Goal: Obtain resource: Download file/media

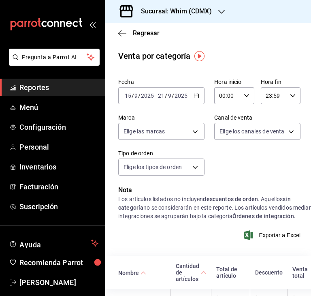
click at [201, 94] on div "[DATE] [DATE] - [DATE] [DATE]" at bounding box center [161, 95] width 86 height 17
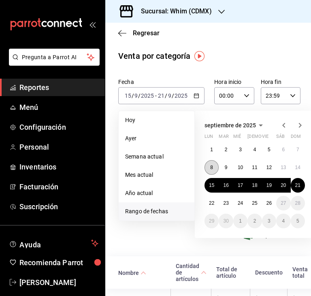
click at [211, 166] on abbr "8" at bounding box center [211, 168] width 3 height 6
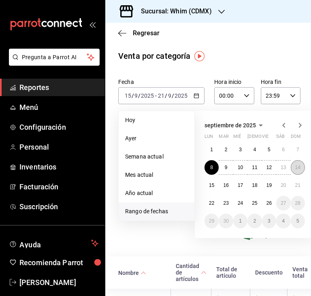
click at [296, 167] on abbr "14" at bounding box center [298, 168] width 5 height 6
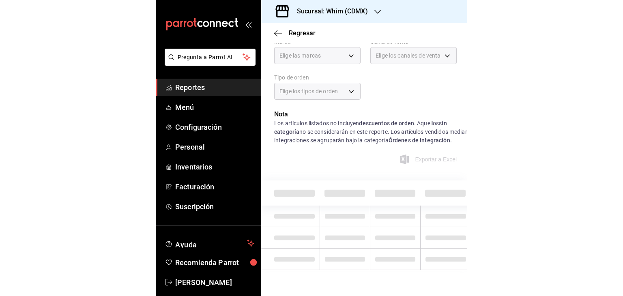
scroll to position [97, 0]
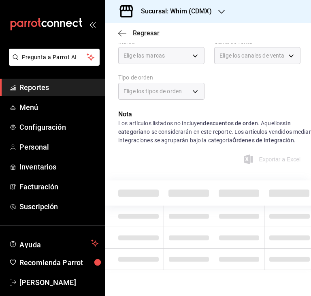
click at [135, 31] on span "Regresar" at bounding box center [146, 33] width 27 height 8
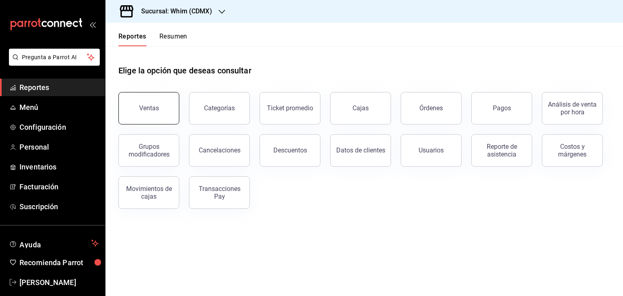
click at [157, 114] on button "Ventas" at bounding box center [148, 108] width 61 height 32
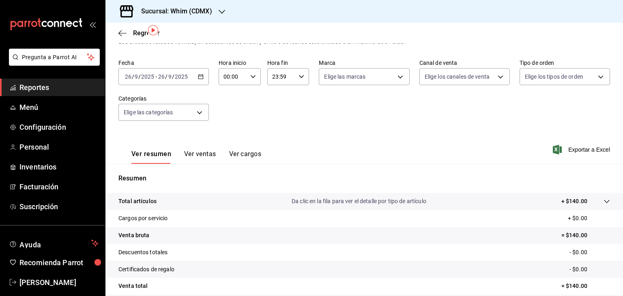
scroll to position [24, 0]
click at [125, 33] on icon "button" at bounding box center [122, 33] width 8 height 0
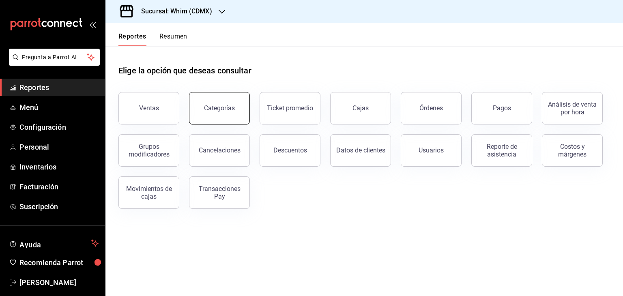
click at [204, 110] on button "Categorías" at bounding box center [219, 108] width 61 height 32
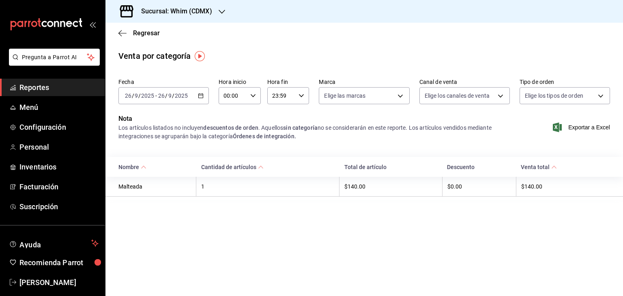
click at [202, 93] on \(Stroke\) "button" at bounding box center [202, 93] width 0 height 0
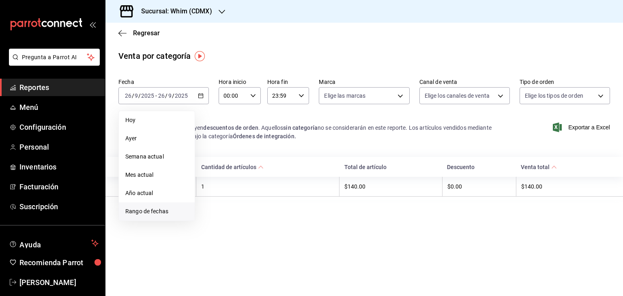
click at [154, 211] on span "Rango de fechas" at bounding box center [156, 211] width 63 height 9
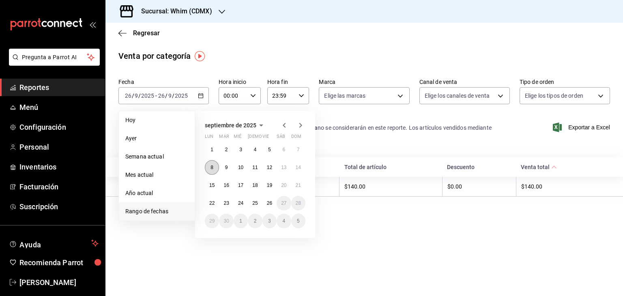
click at [214, 169] on button "8" at bounding box center [212, 167] width 14 height 15
click at [297, 169] on abbr "14" at bounding box center [298, 168] width 5 height 6
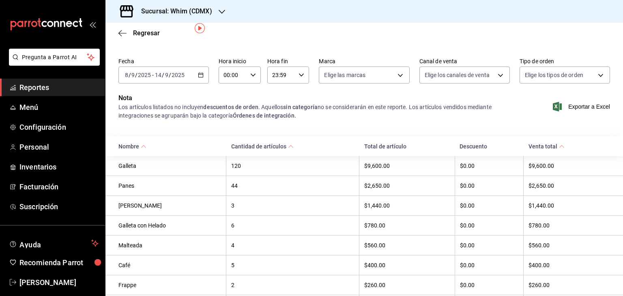
scroll to position [29, 0]
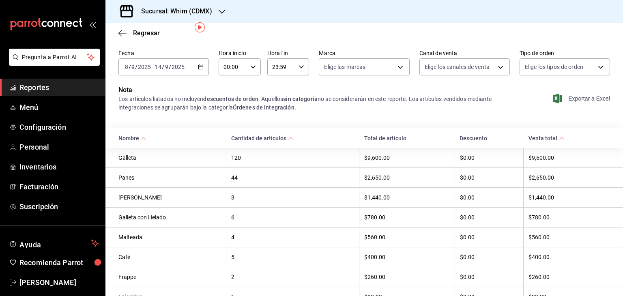
click at [311, 97] on span "Exportar a Excel" at bounding box center [582, 99] width 56 height 10
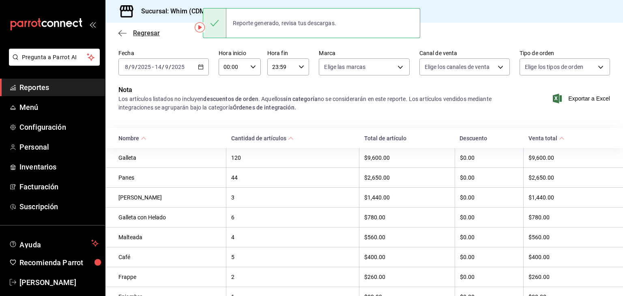
click at [152, 32] on span "Regresar" at bounding box center [146, 33] width 27 height 8
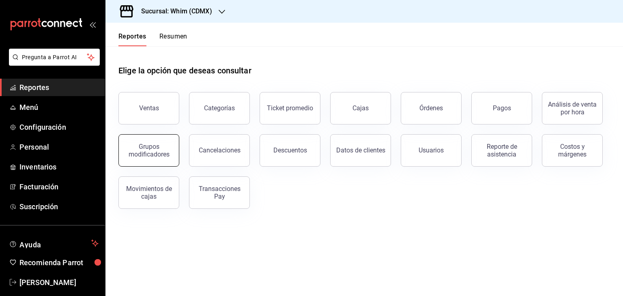
click at [155, 156] on div "Grupos modificadores" at bounding box center [149, 150] width 50 height 15
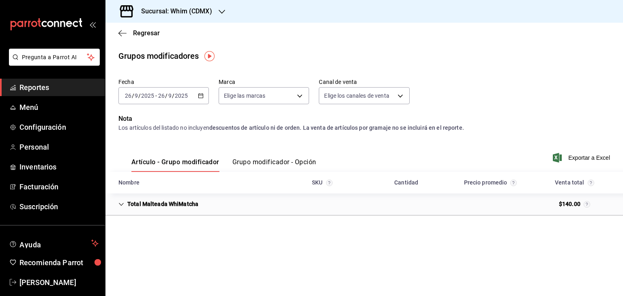
click at [205, 101] on div "[DATE] [DATE] - [DATE] [DATE]" at bounding box center [163, 95] width 90 height 17
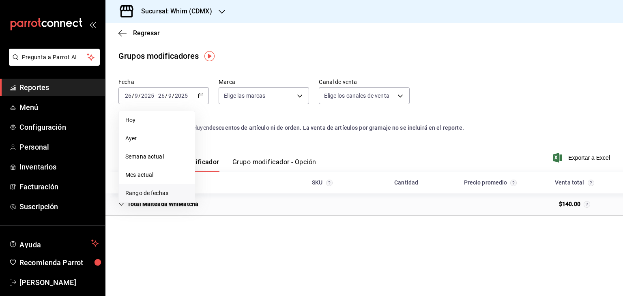
click at [157, 196] on span "Rango de fechas" at bounding box center [156, 193] width 63 height 9
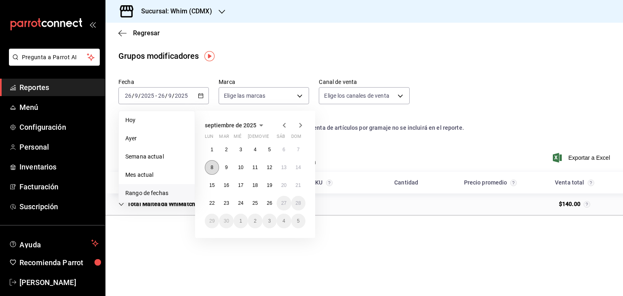
click at [216, 170] on button "8" at bounding box center [212, 167] width 14 height 15
click at [299, 164] on button "14" at bounding box center [298, 167] width 14 height 15
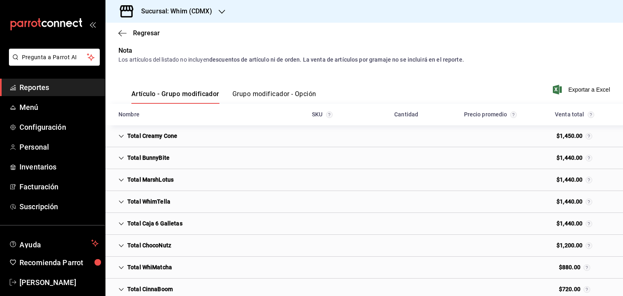
scroll to position [66, 0]
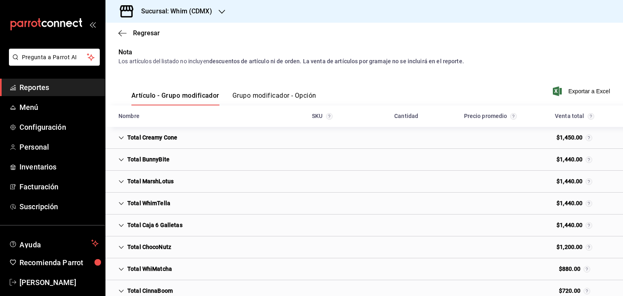
click at [281, 100] on button "Grupo modificador - Opción" at bounding box center [274, 99] width 84 height 14
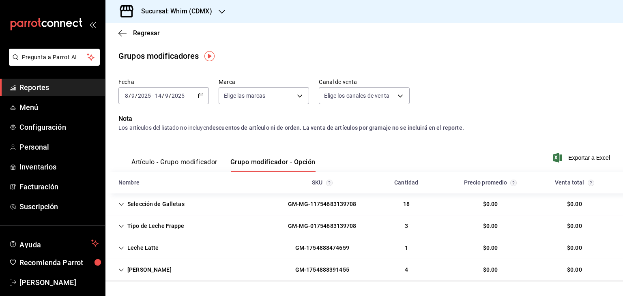
click at [187, 164] on button "Artículo - Grupo modificador" at bounding box center [174, 165] width 86 height 14
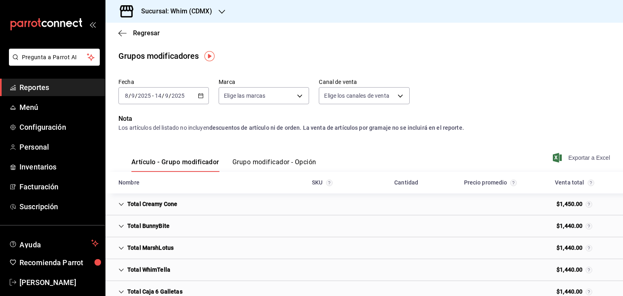
click at [311, 155] on span "Exportar a Excel" at bounding box center [582, 158] width 56 height 10
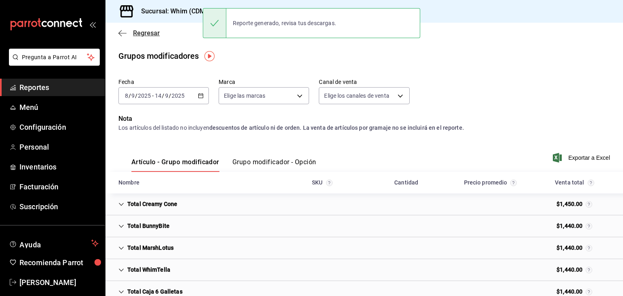
click at [132, 33] on span "Regresar" at bounding box center [138, 33] width 41 height 8
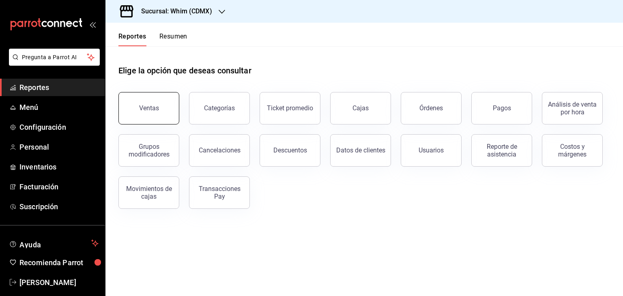
click at [141, 96] on button "Ventas" at bounding box center [148, 108] width 61 height 32
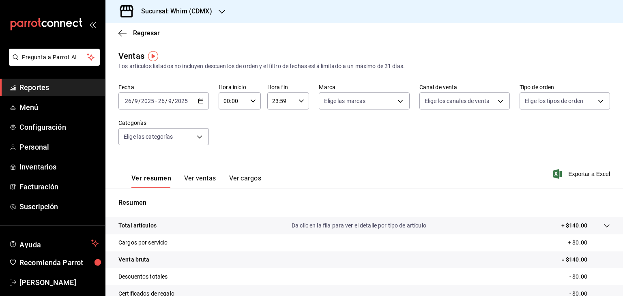
click at [201, 102] on icon "button" at bounding box center [201, 101] width 6 height 6
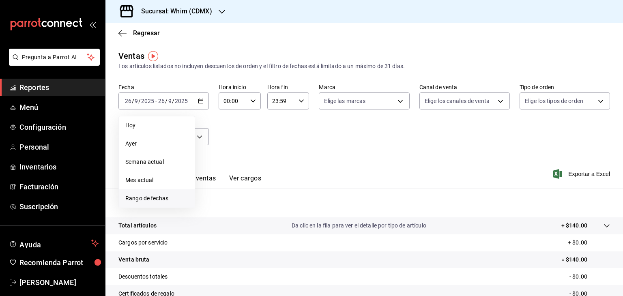
click at [148, 195] on span "Rango de fechas" at bounding box center [156, 198] width 63 height 9
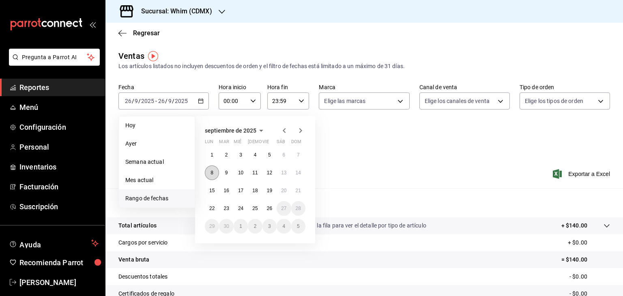
click at [211, 177] on button "8" at bounding box center [212, 172] width 14 height 15
click at [300, 172] on abbr "14" at bounding box center [298, 173] width 5 height 6
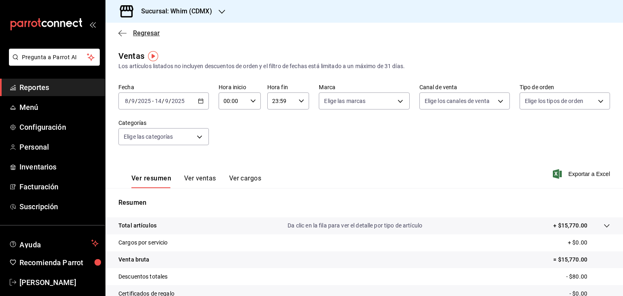
click at [136, 30] on span "Regresar" at bounding box center [146, 33] width 27 height 8
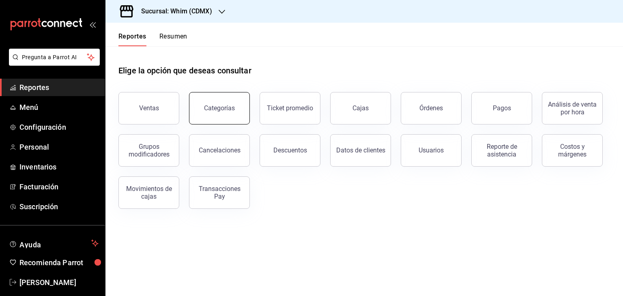
click at [236, 112] on button "Categorías" at bounding box center [219, 108] width 61 height 32
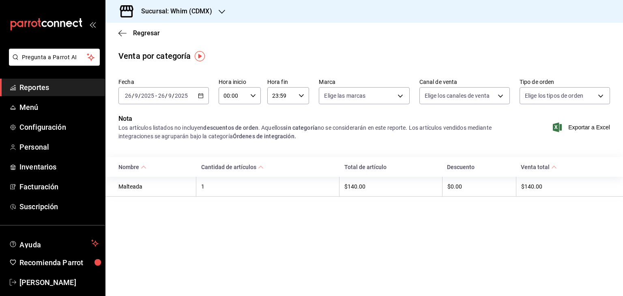
click at [201, 95] on \(Stroke\) "button" at bounding box center [201, 95] width 4 height 0
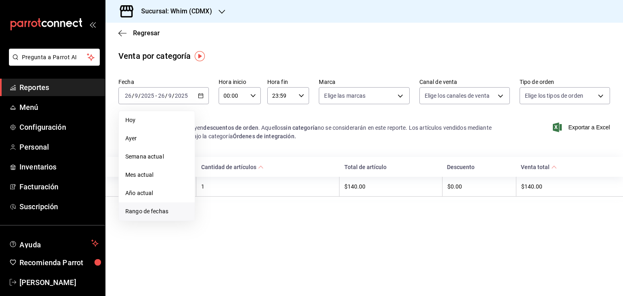
click at [145, 211] on span "Rango de fechas" at bounding box center [156, 211] width 63 height 9
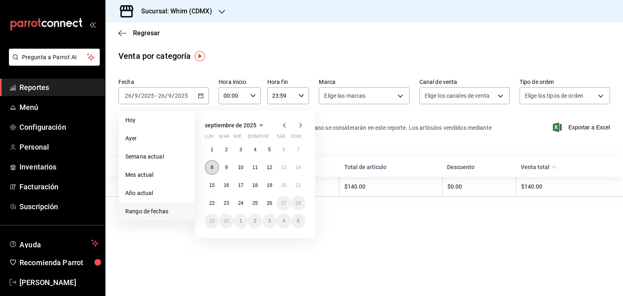
click at [214, 166] on button "8" at bounding box center [212, 167] width 14 height 15
click at [296, 170] on button "14" at bounding box center [298, 167] width 14 height 15
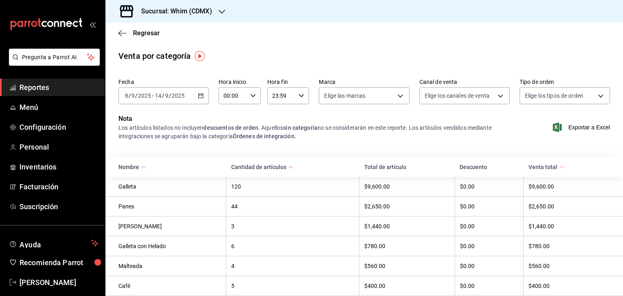
click at [199, 96] on icon "button" at bounding box center [201, 96] width 6 height 6
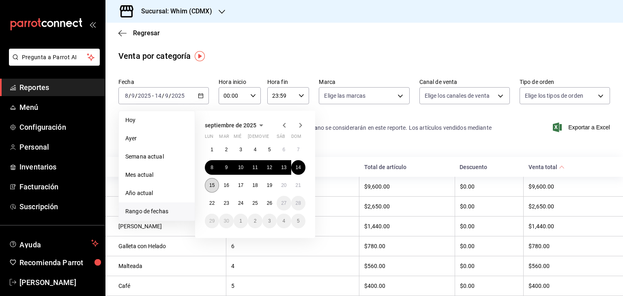
click at [209, 190] on button "15" at bounding box center [212, 185] width 14 height 15
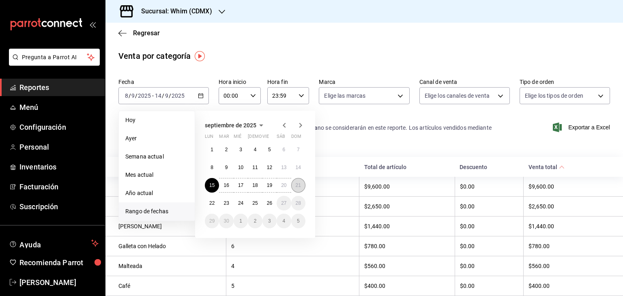
click at [298, 189] on button "21" at bounding box center [298, 185] width 14 height 15
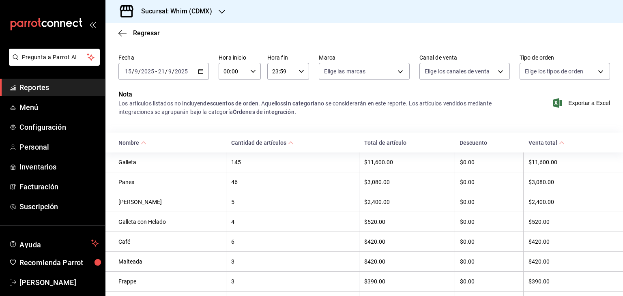
scroll to position [112, 0]
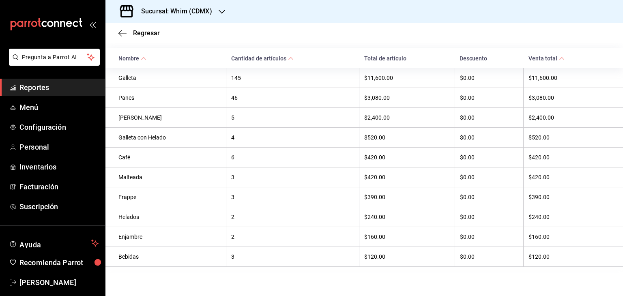
click at [203, 88] on th "Panes" at bounding box center [165, 98] width 121 height 20
click at [139, 36] on span "Regresar" at bounding box center [146, 33] width 27 height 8
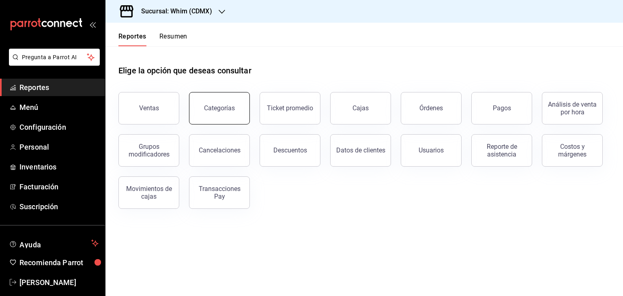
click at [234, 101] on button "Categorías" at bounding box center [219, 108] width 61 height 32
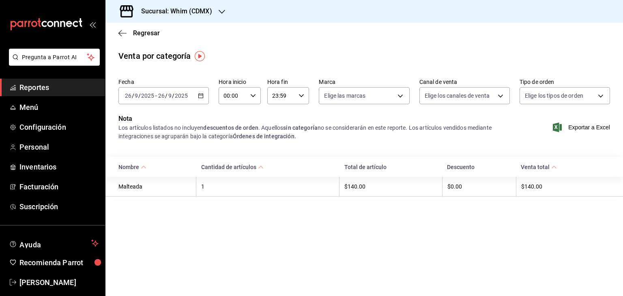
click at [204, 96] on div "[DATE] [DATE] - [DATE] [DATE]" at bounding box center [163, 95] width 90 height 17
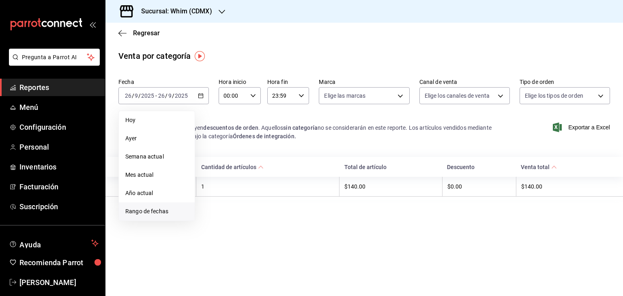
click at [141, 212] on span "Rango de fechas" at bounding box center [156, 211] width 63 height 9
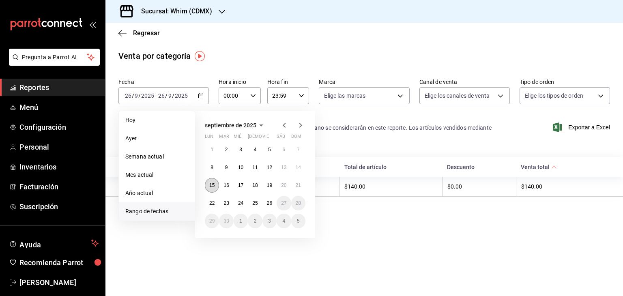
click at [215, 184] on button "15" at bounding box center [212, 185] width 14 height 15
click at [298, 185] on abbr "21" at bounding box center [298, 185] width 5 height 6
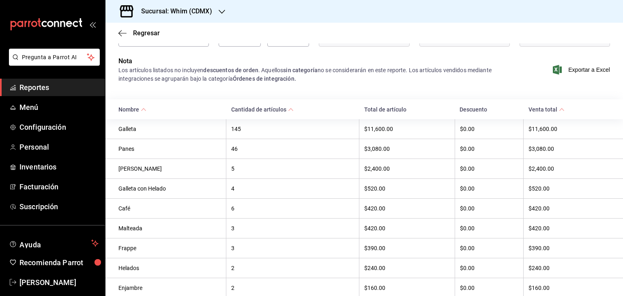
scroll to position [47, 0]
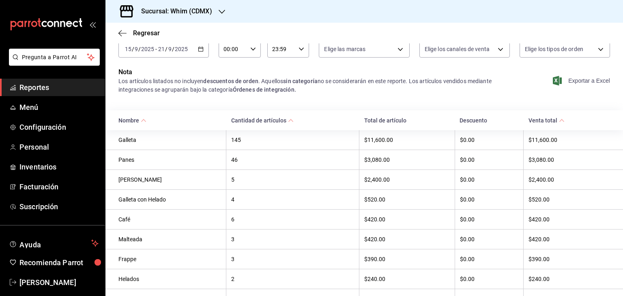
click at [311, 84] on span "Exportar a Excel" at bounding box center [582, 81] width 56 height 10
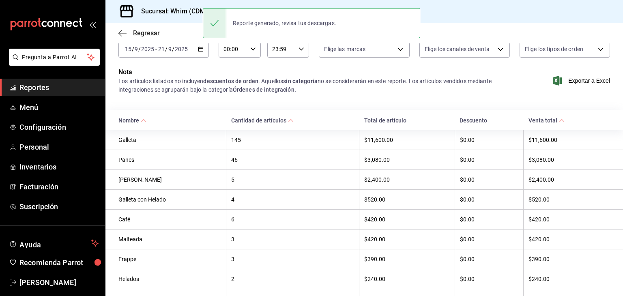
click at [145, 34] on span "Regresar" at bounding box center [146, 33] width 27 height 8
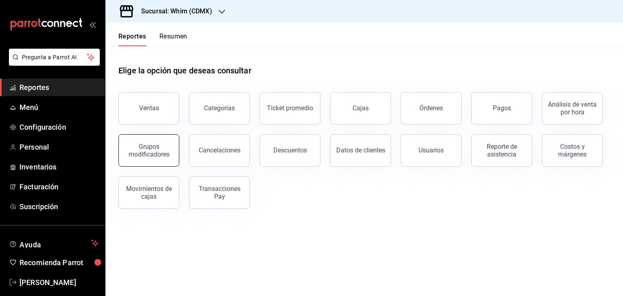
click at [165, 142] on button "Grupos modificadores" at bounding box center [148, 150] width 61 height 32
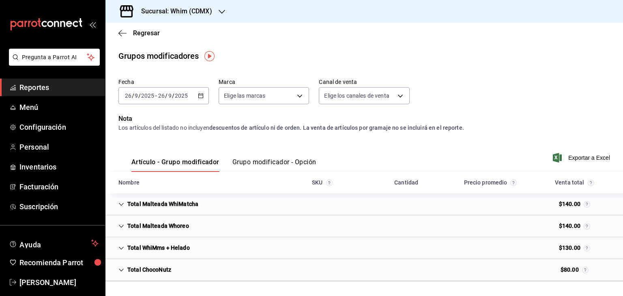
click at [201, 96] on icon "button" at bounding box center [201, 96] width 6 height 6
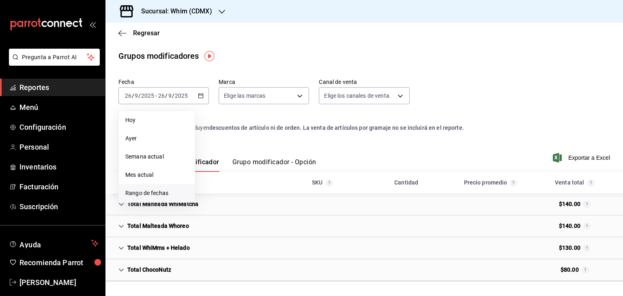
click at [146, 194] on span "Rango de fechas" at bounding box center [156, 193] width 63 height 9
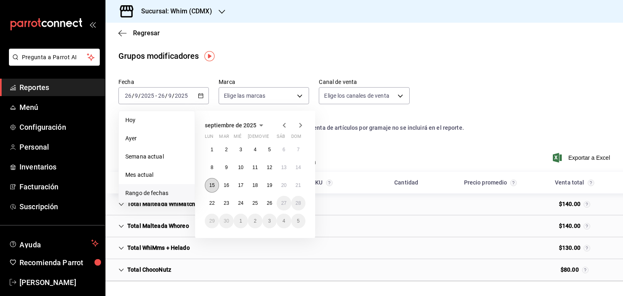
click at [216, 186] on button "15" at bounding box center [212, 185] width 14 height 15
click at [298, 182] on abbr "21" at bounding box center [298, 185] width 5 height 6
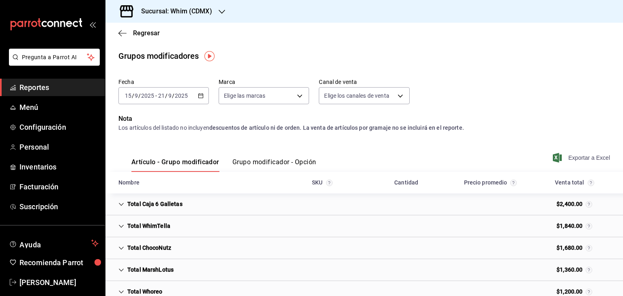
click at [311, 160] on span "Exportar a Excel" at bounding box center [582, 158] width 56 height 10
